Goal: Information Seeking & Learning: Learn about a topic

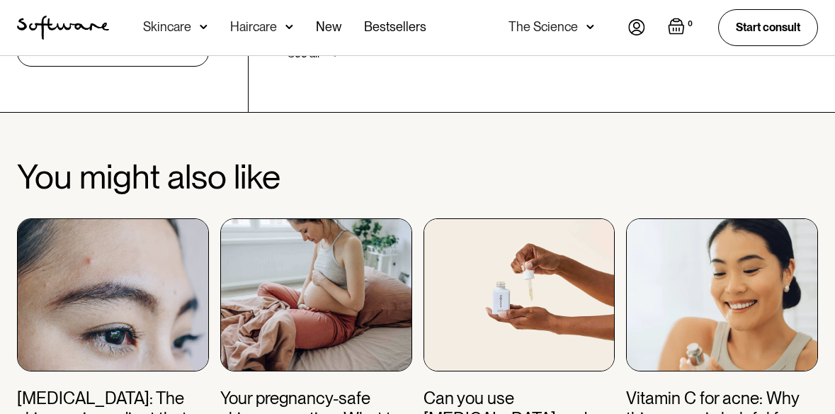
scroll to position [4677, 0]
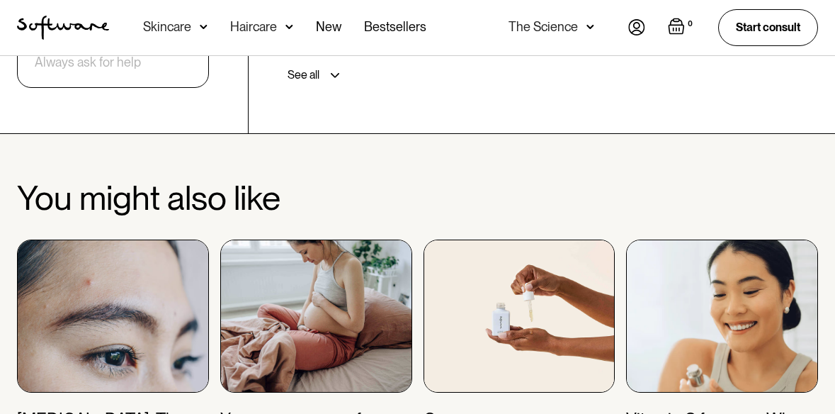
click at [529, 274] on img at bounding box center [520, 315] width 192 height 153
